Goal: Information Seeking & Learning: Learn about a topic

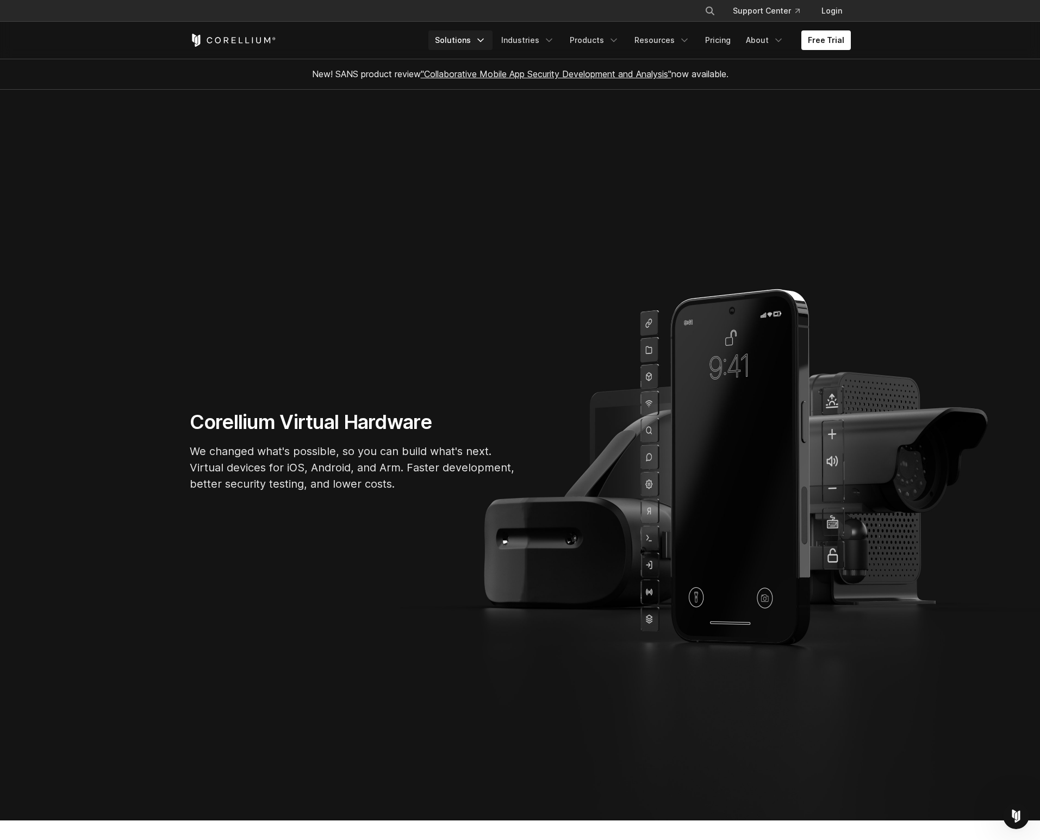
click at [483, 39] on polyline "Navigation Menu" at bounding box center [480, 40] width 5 height 3
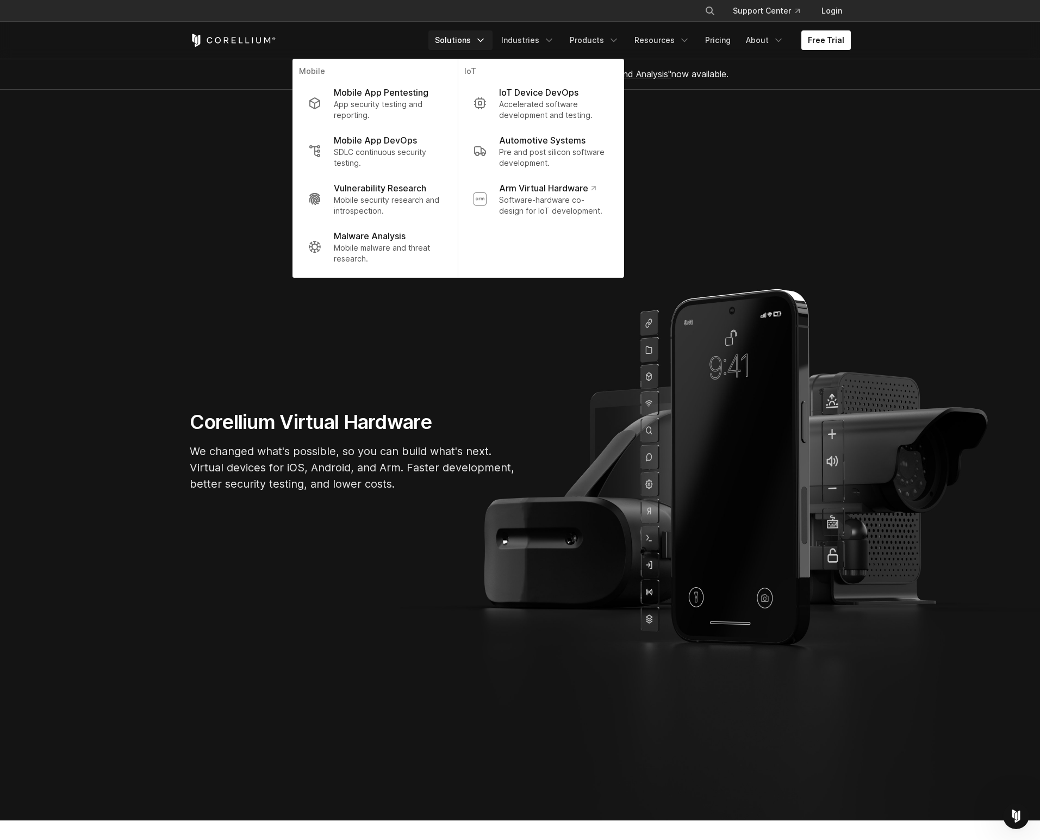
click at [483, 39] on polyline "Navigation Menu" at bounding box center [480, 40] width 5 height 3
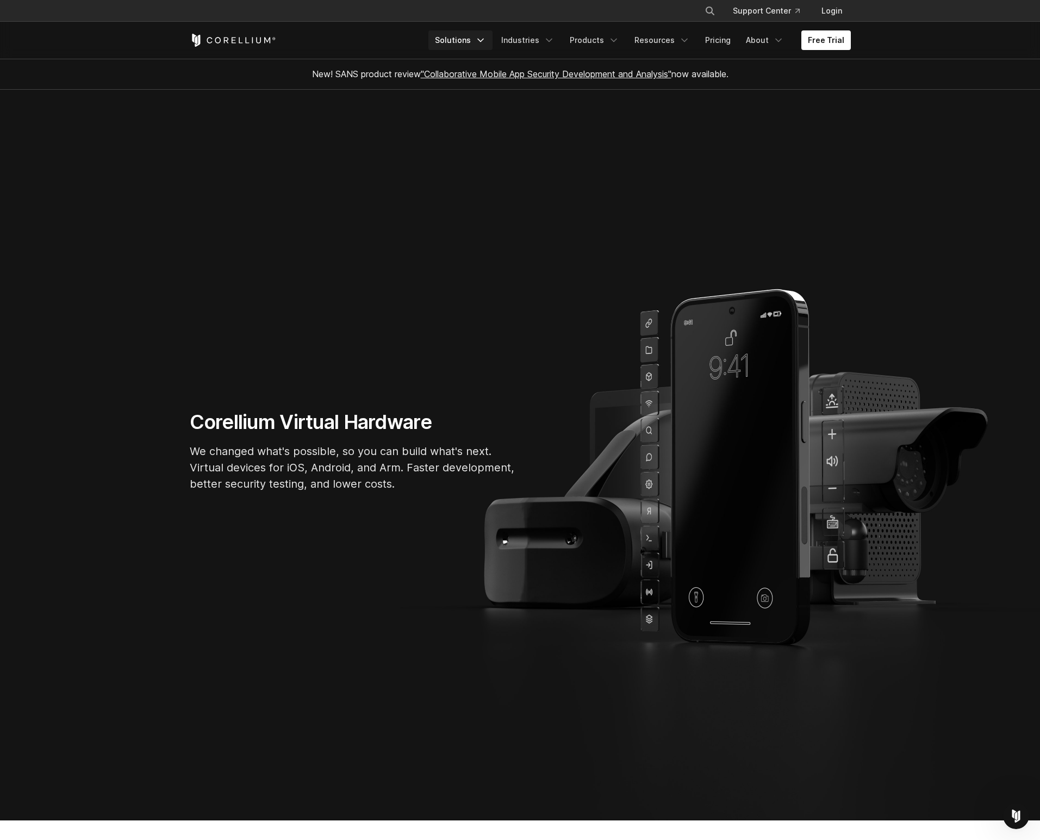
click at [483, 39] on polyline "Navigation Menu" at bounding box center [480, 40] width 5 height 3
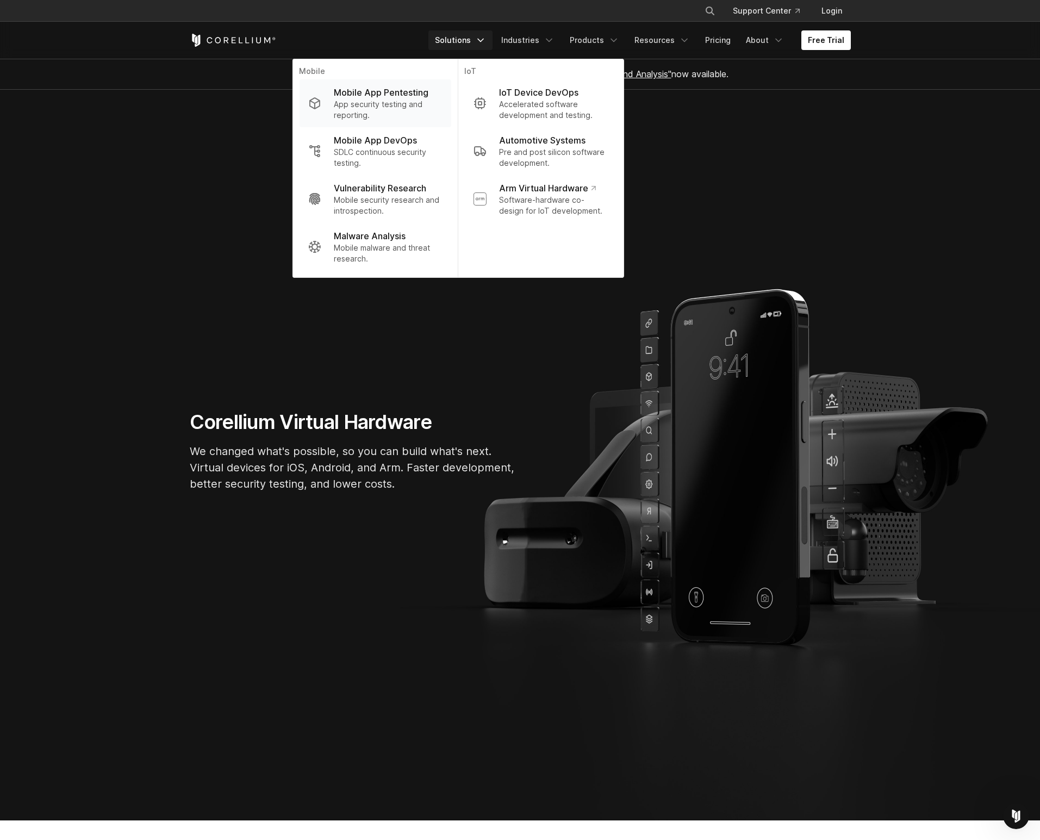
click at [430, 101] on p "App security testing and reporting." at bounding box center [388, 110] width 108 height 22
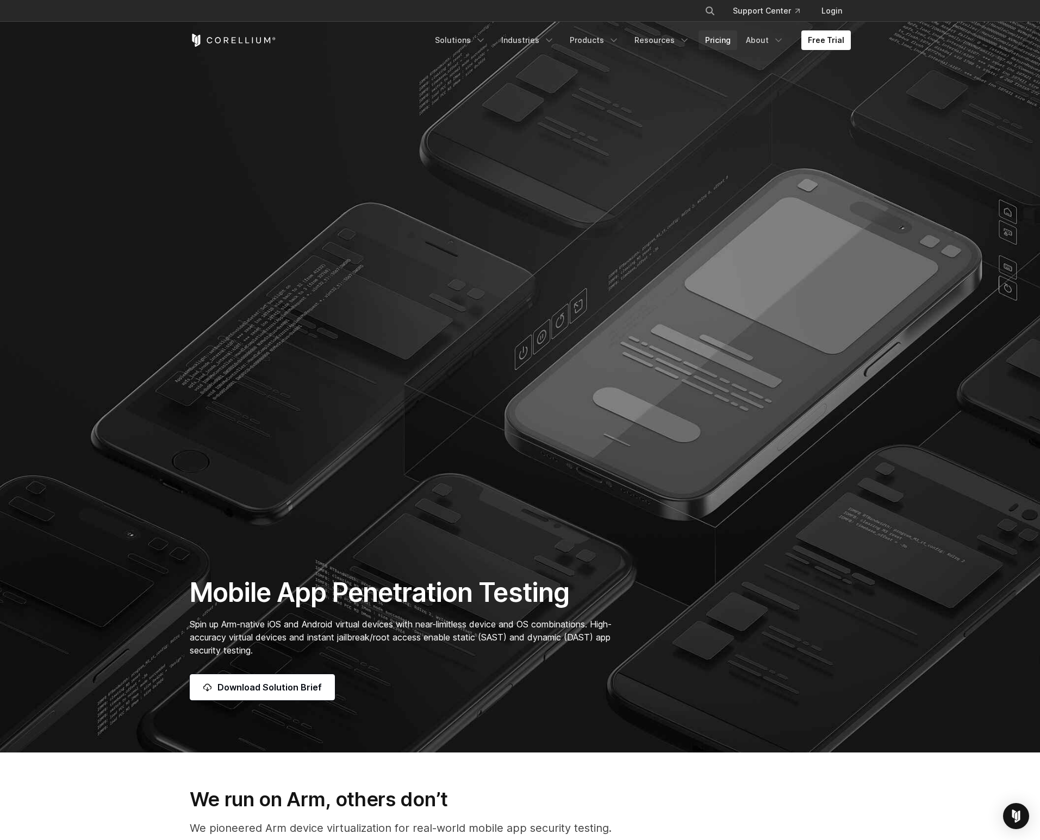
scroll to position [49, 0]
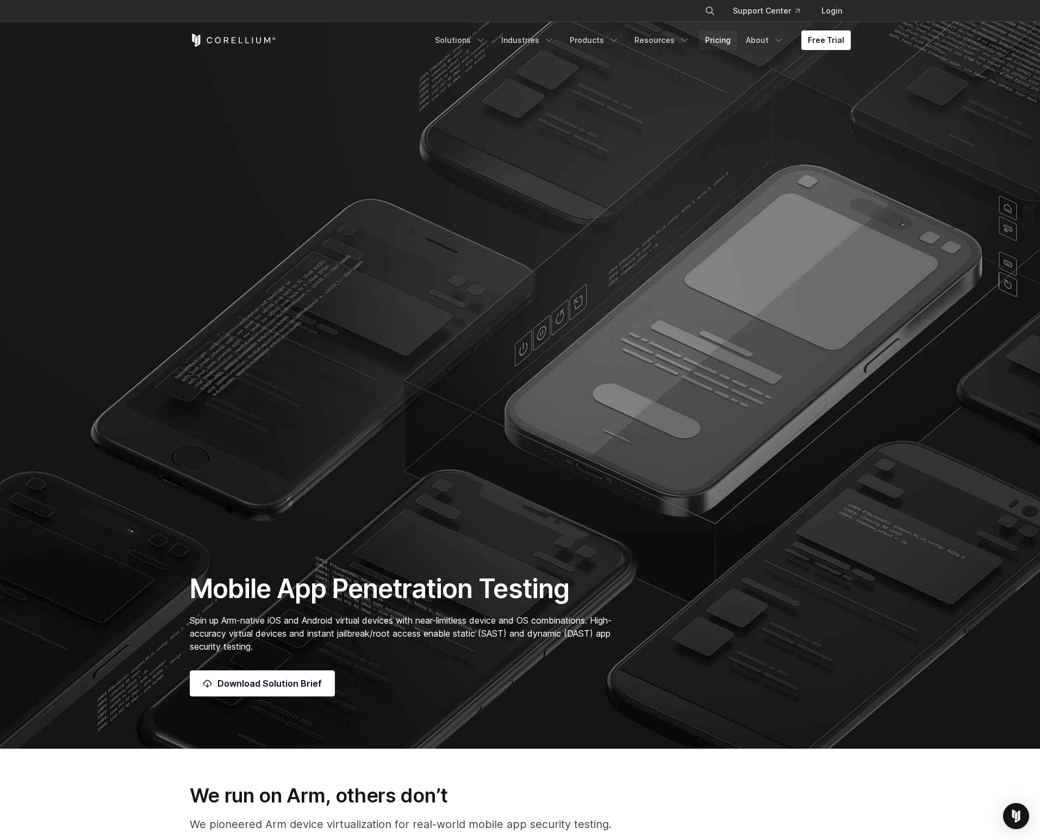
click at [716, 42] on link "Pricing" at bounding box center [718, 40] width 39 height 20
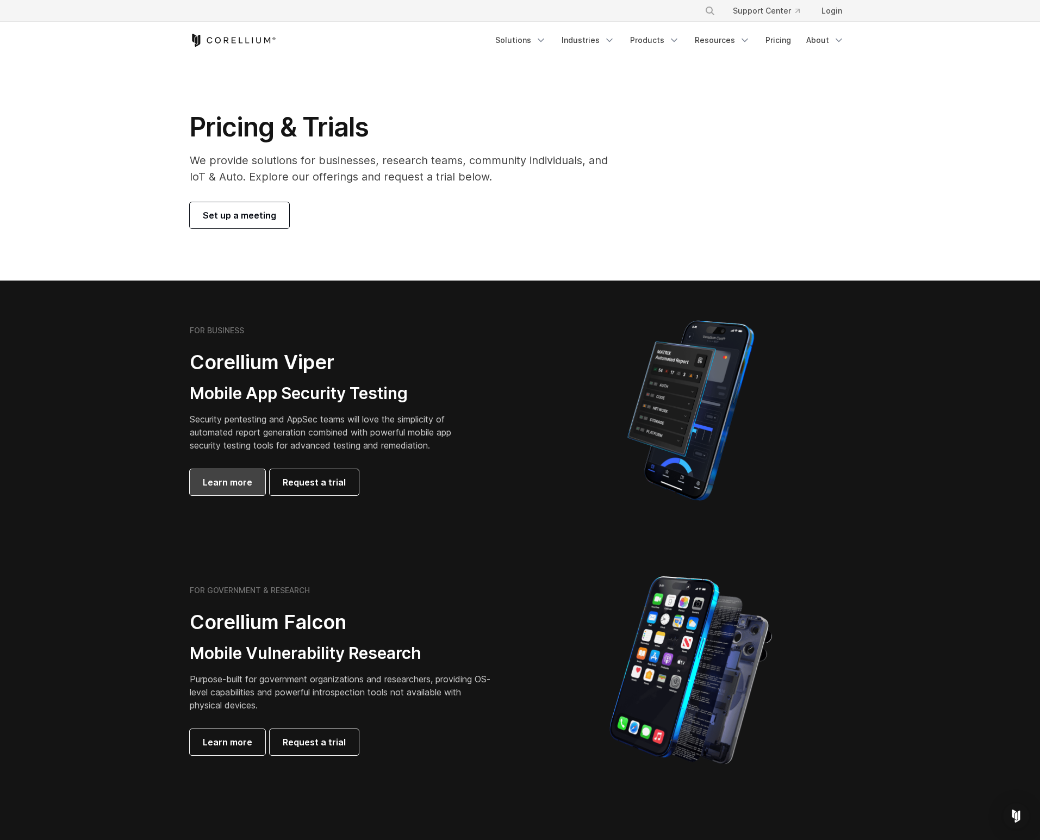
click at [236, 489] on link "Learn more" at bounding box center [228, 482] width 76 height 26
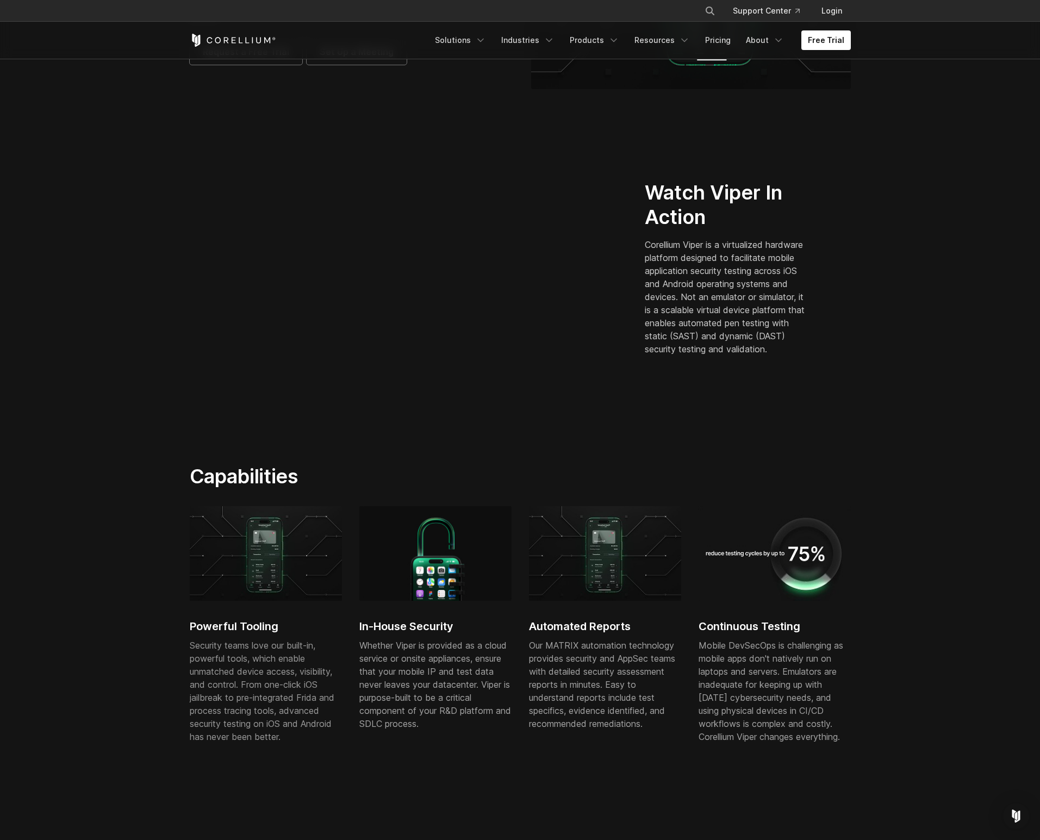
scroll to position [199, 0]
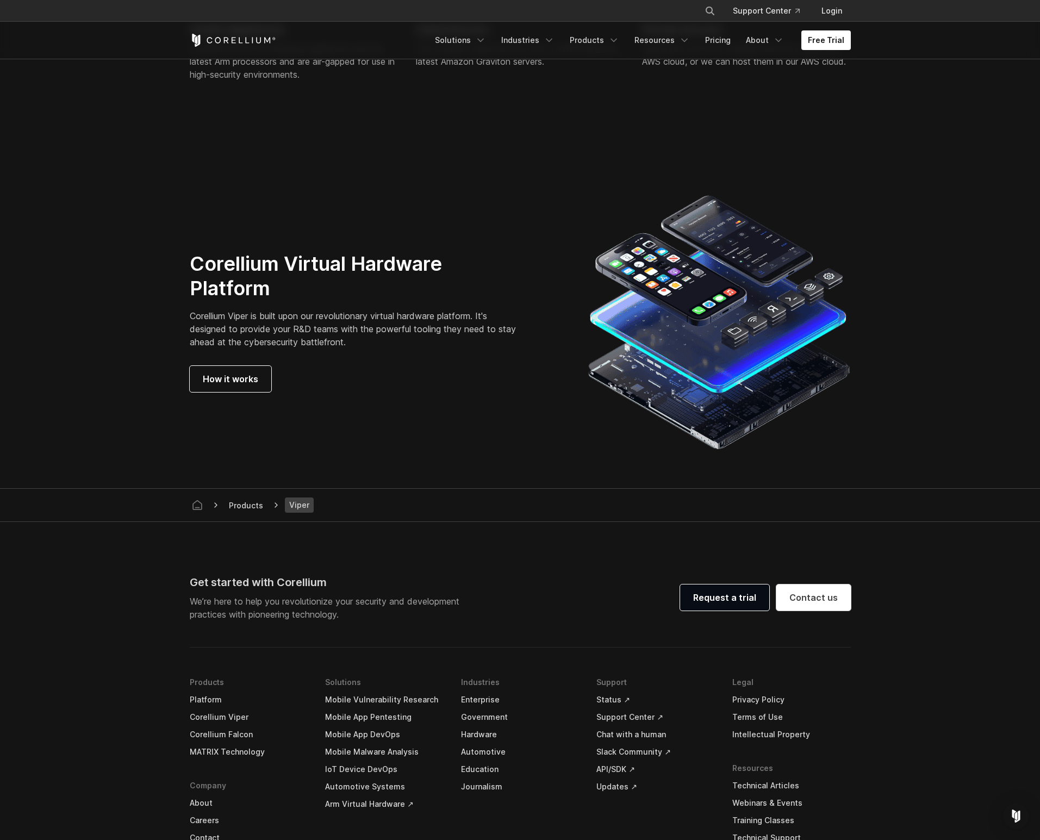
scroll to position [2718, 0]
